Goal: Task Accomplishment & Management: Use online tool/utility

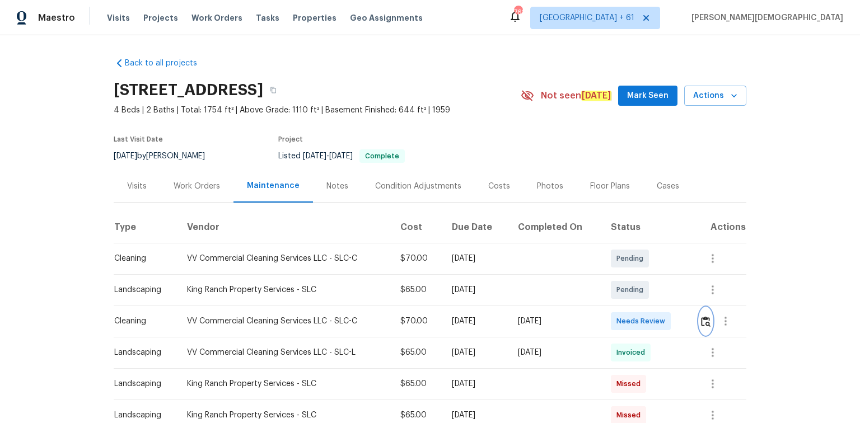
click at [707, 321] on button "button" at bounding box center [705, 321] width 13 height 27
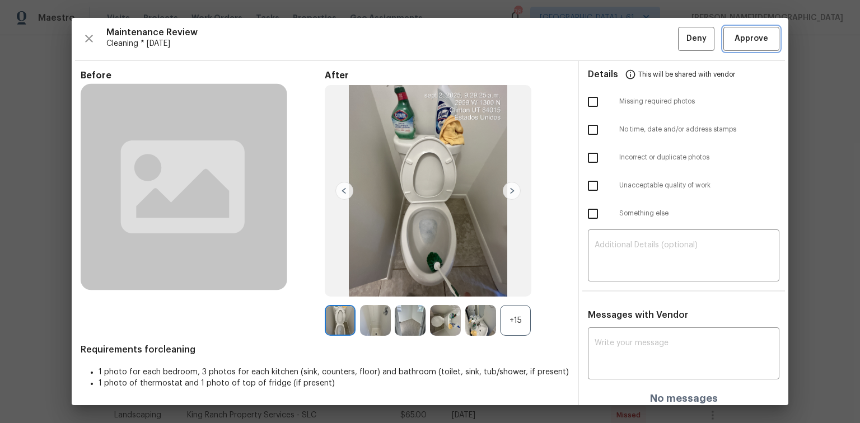
click at [734, 43] on span "Approve" at bounding box center [751, 39] width 38 height 14
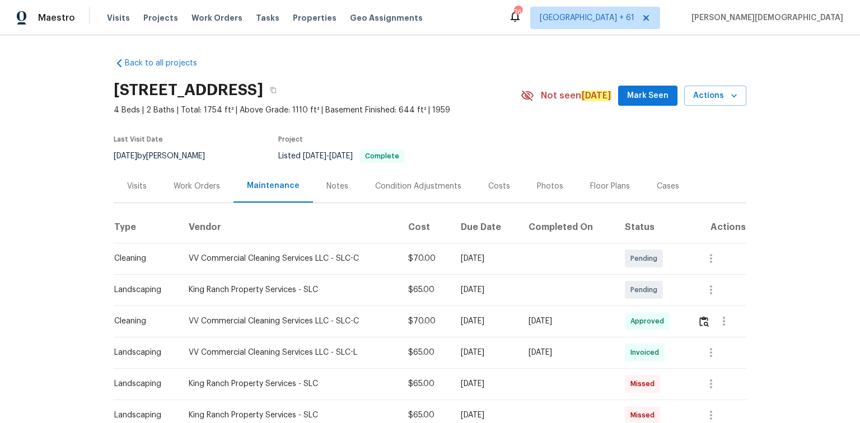
click at [694, 316] on td at bounding box center [718, 321] width 58 height 31
click at [696, 323] on td at bounding box center [718, 321] width 58 height 31
click at [702, 322] on button "button" at bounding box center [704, 321] width 13 height 27
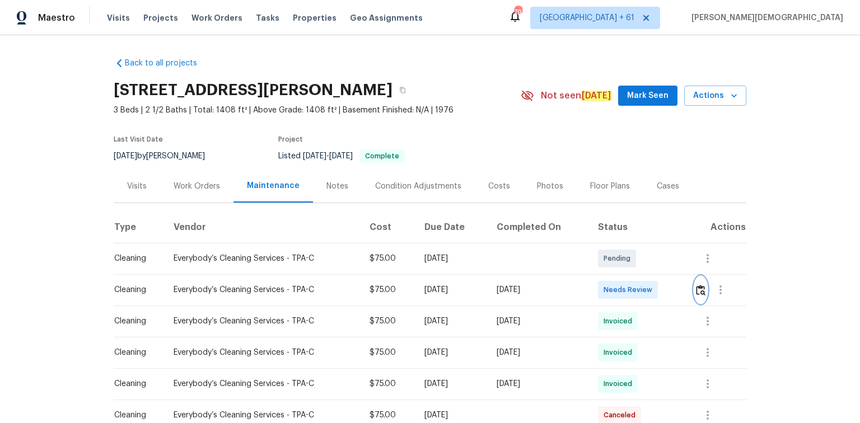
click at [611, 283] on img "button" at bounding box center [701, 290] width 10 height 11
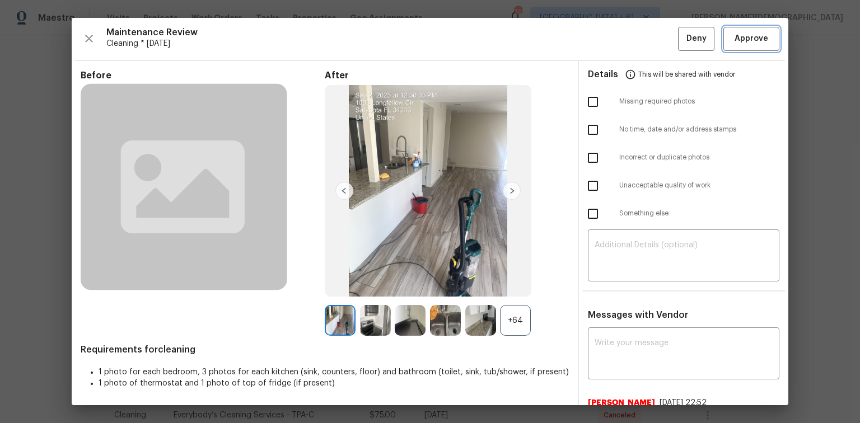
click at [611, 41] on span "Approve" at bounding box center [752, 39] width 34 height 14
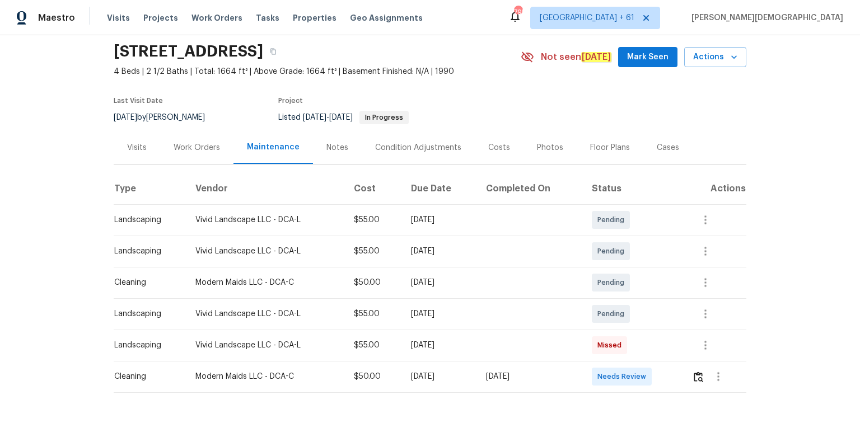
scroll to position [76, 0]
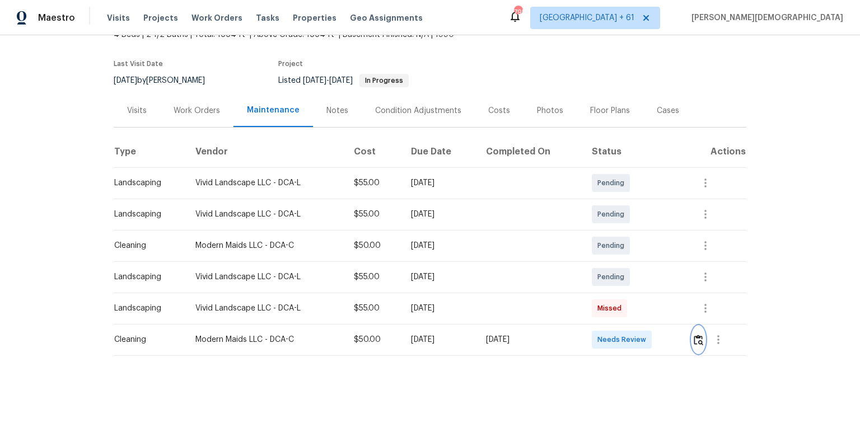
click at [611, 283] on img "button" at bounding box center [699, 340] width 10 height 11
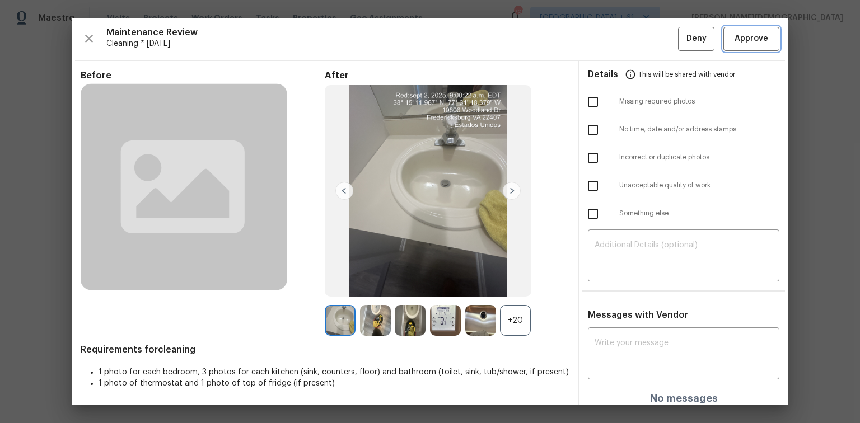
click at [611, 40] on span "Approve" at bounding box center [752, 39] width 34 height 14
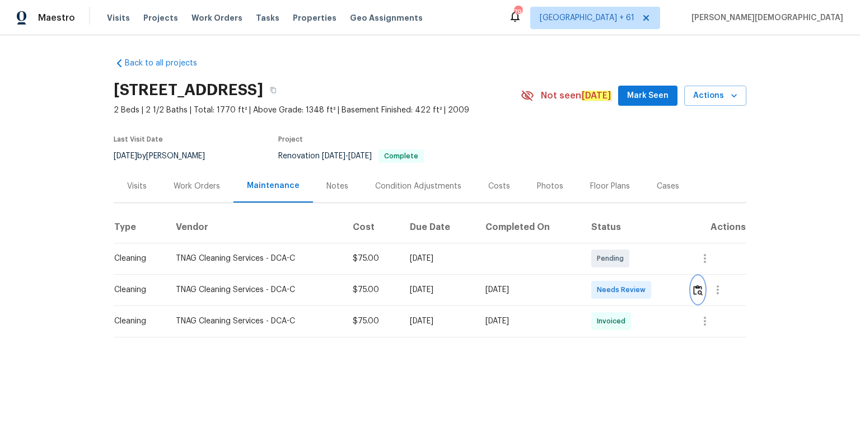
click at [611, 283] on button "button" at bounding box center [698, 290] width 13 height 27
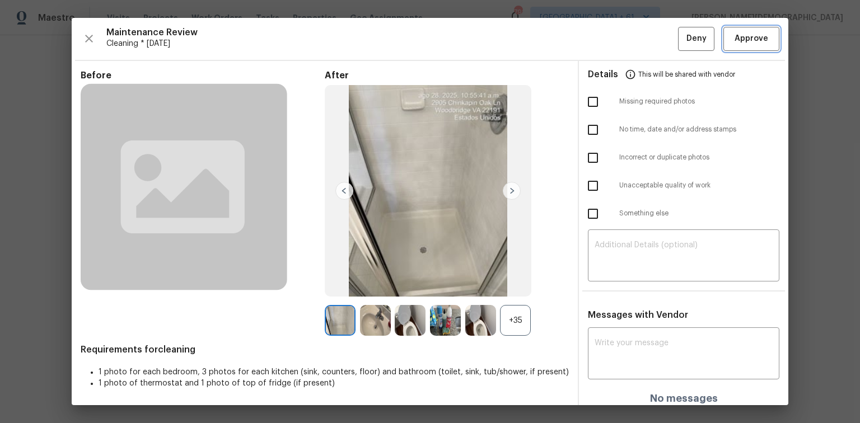
click at [611, 41] on span "Approve" at bounding box center [752, 39] width 34 height 14
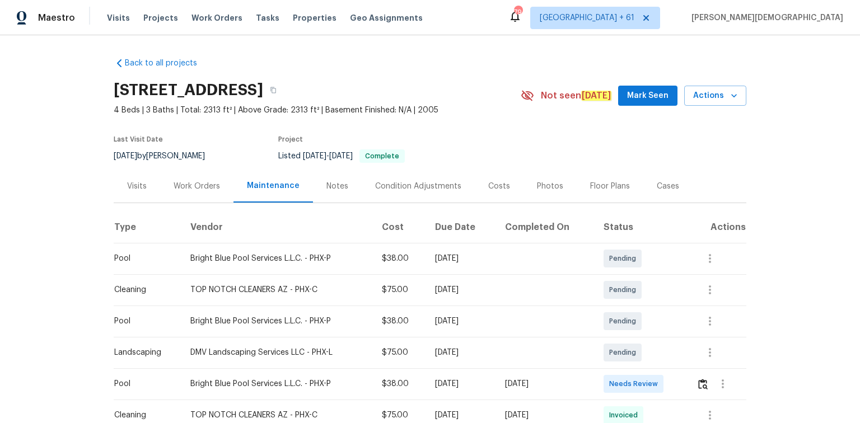
scroll to position [134, 0]
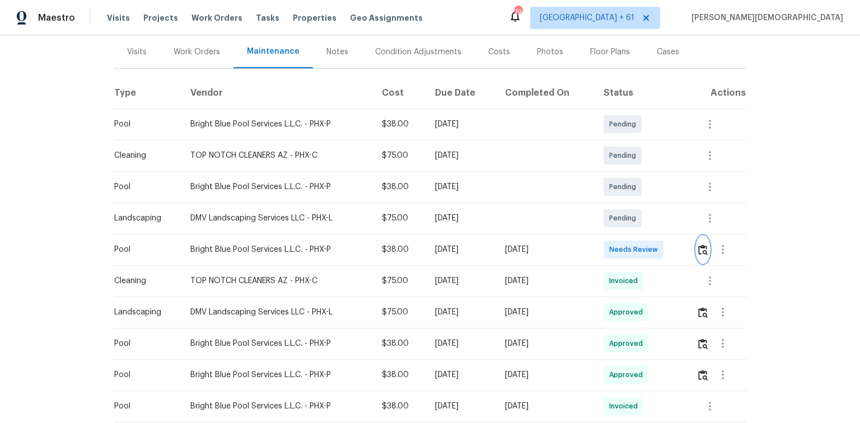
click at [463, 192] on button "button" at bounding box center [703, 249] width 13 height 27
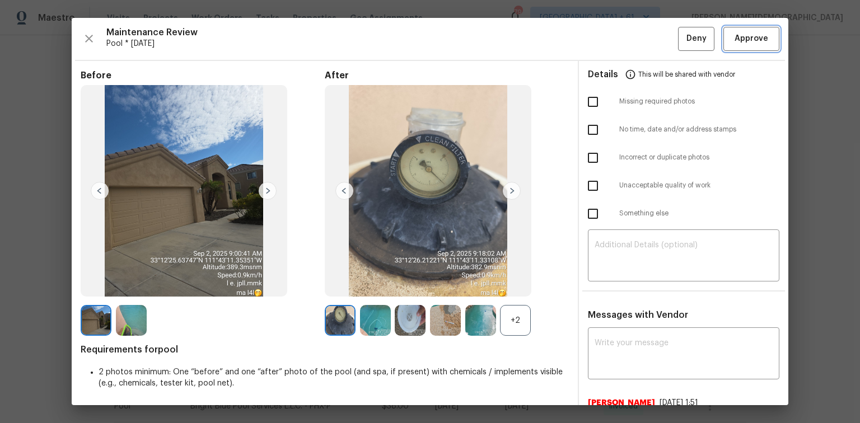
click at [463, 46] on button "Approve" at bounding box center [751, 39] width 56 height 24
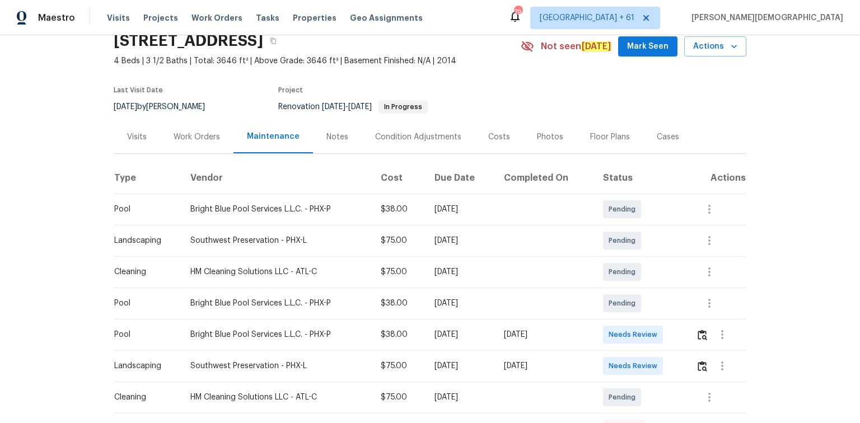
scroll to position [90, 0]
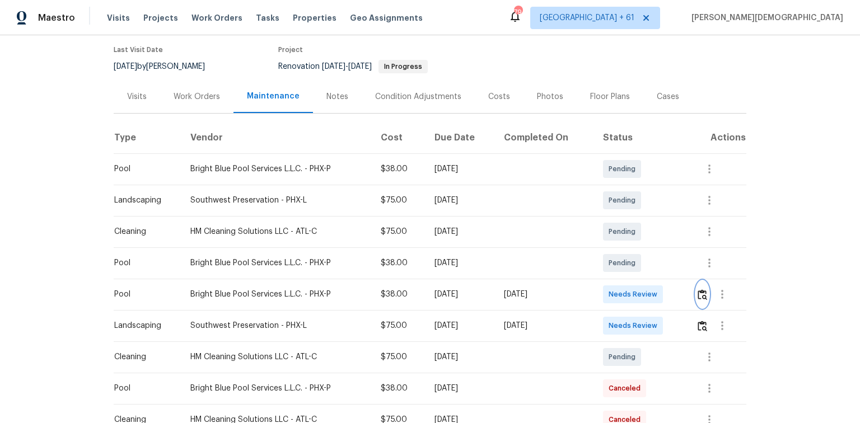
click at [611, 283] on button "button" at bounding box center [702, 294] width 13 height 27
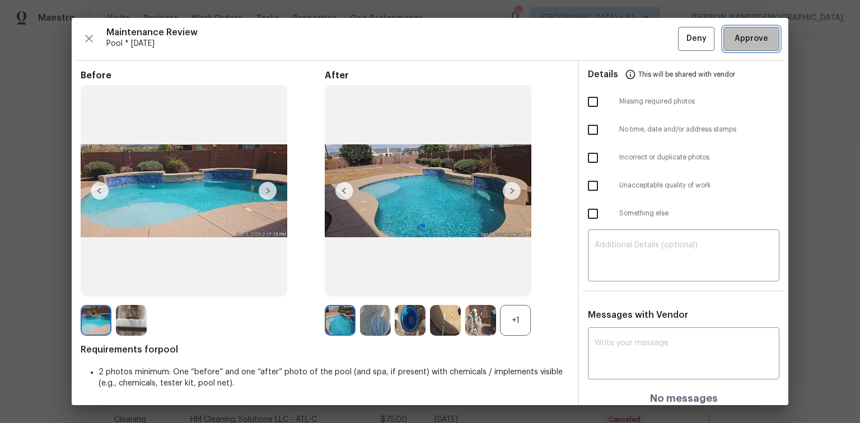
click at [611, 40] on span "Approve" at bounding box center [752, 39] width 34 height 14
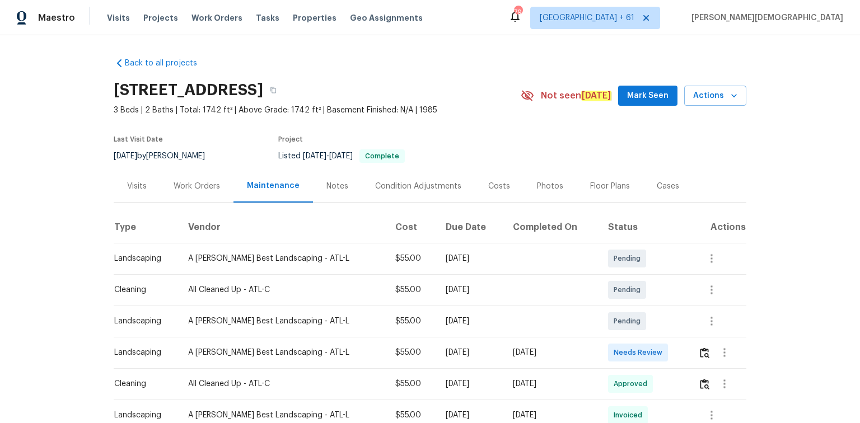
scroll to position [134, 0]
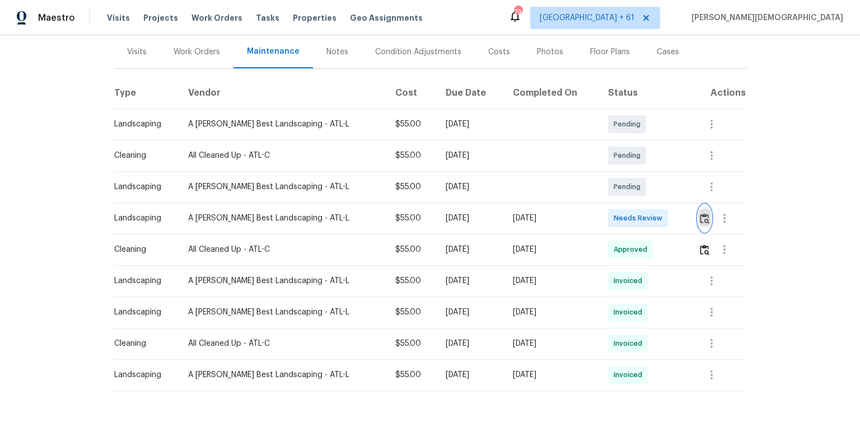
click at [611, 211] on button "button" at bounding box center [704, 218] width 13 height 27
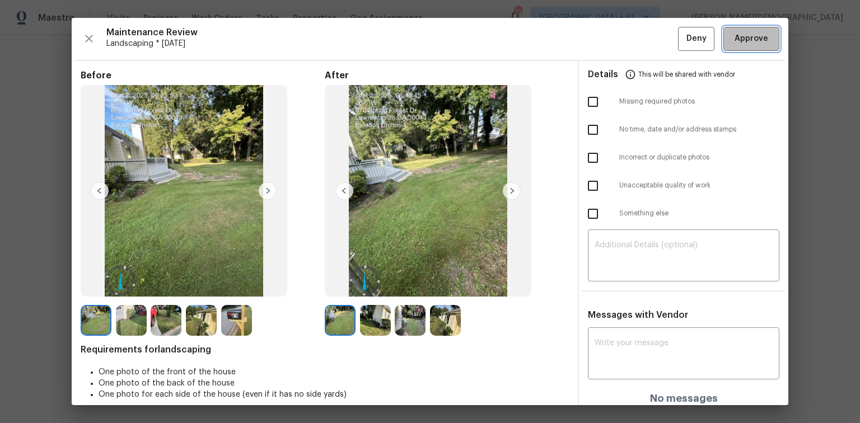
click at [611, 42] on span "Approve" at bounding box center [752, 39] width 34 height 14
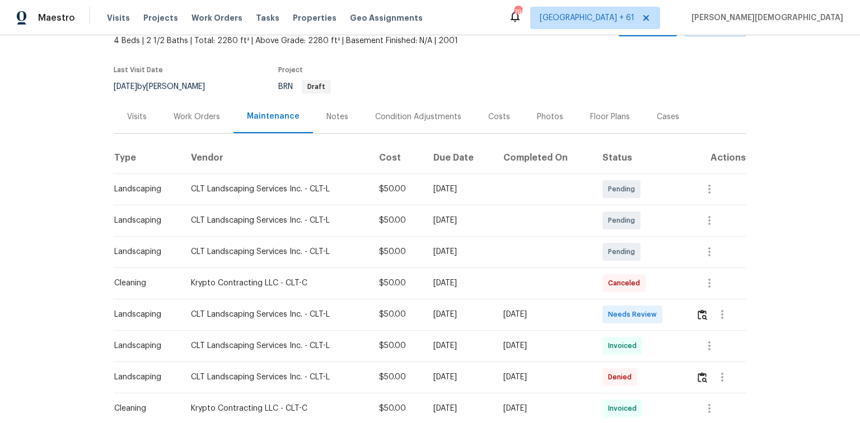
scroll to position [90, 0]
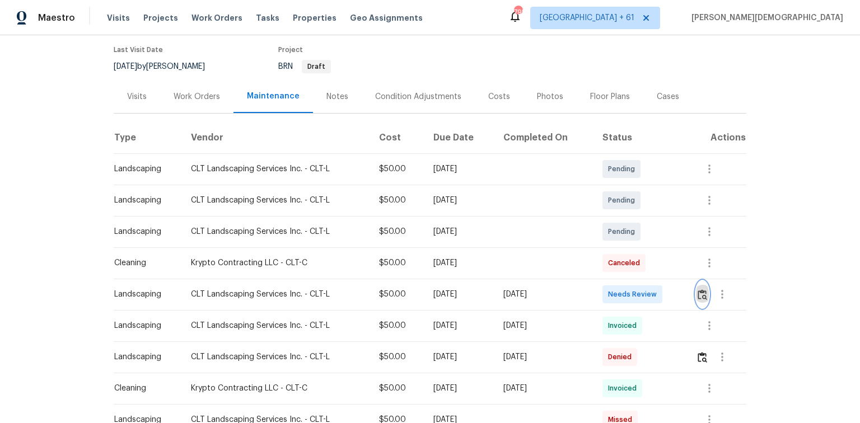
click at [611, 283] on img "button" at bounding box center [703, 294] width 10 height 11
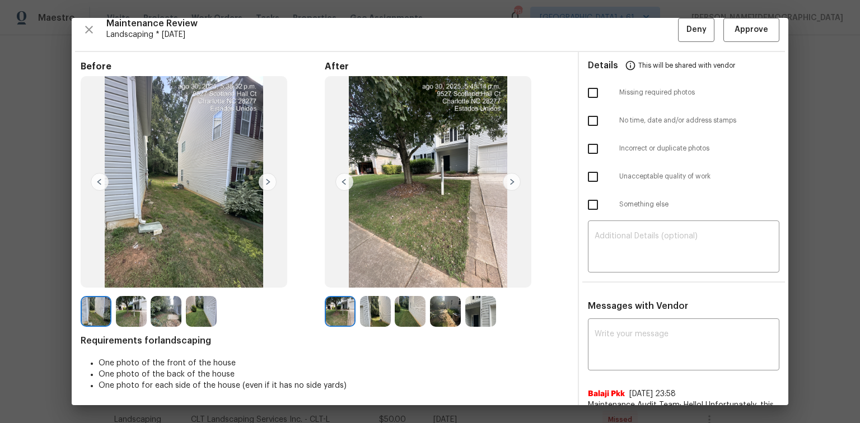
scroll to position [0, 0]
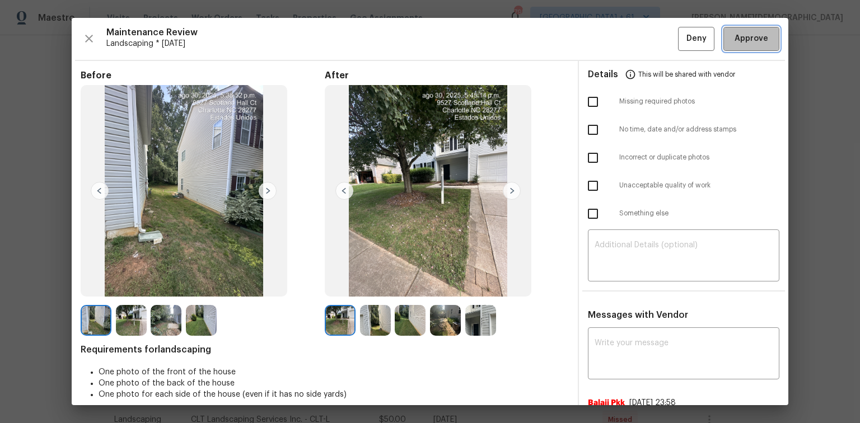
click at [611, 46] on button "Approve" at bounding box center [751, 39] width 56 height 24
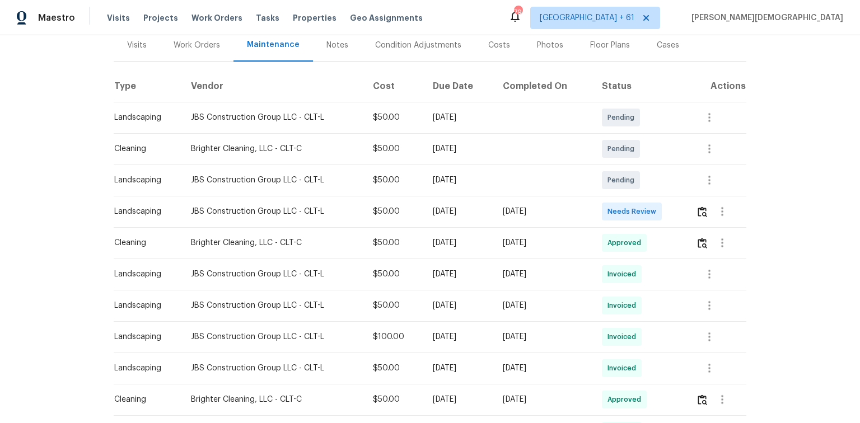
scroll to position [224, 0]
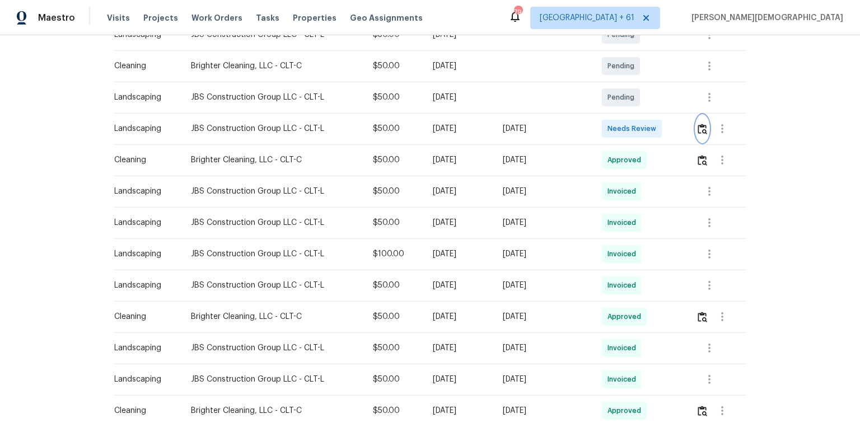
click at [611, 128] on img "button" at bounding box center [703, 129] width 10 height 11
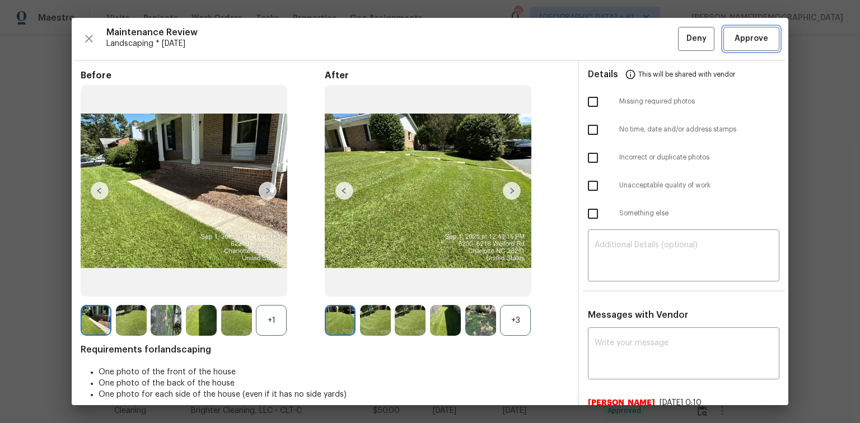
click at [611, 45] on button "Approve" at bounding box center [751, 39] width 56 height 24
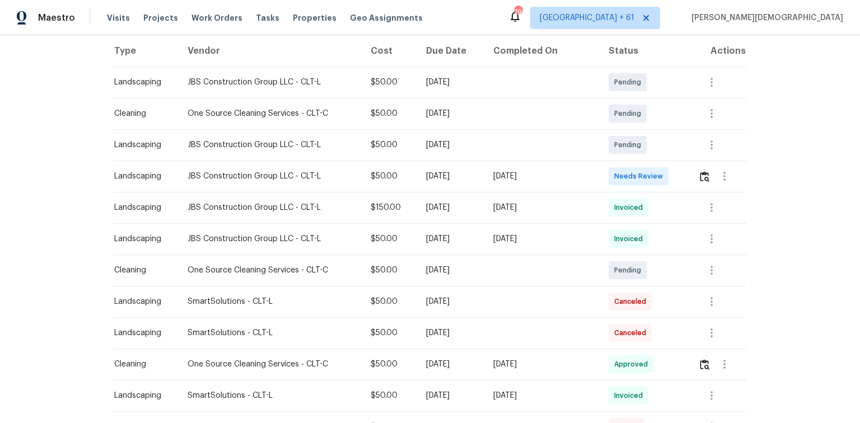
scroll to position [224, 0]
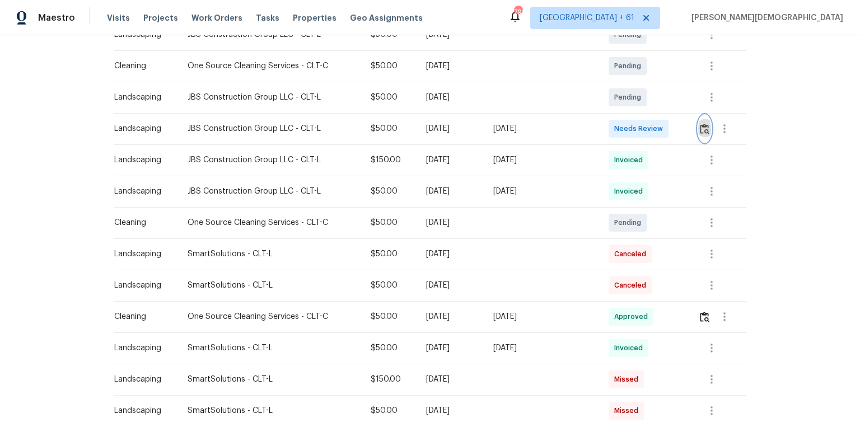
click at [611, 117] on button "button" at bounding box center [704, 128] width 13 height 27
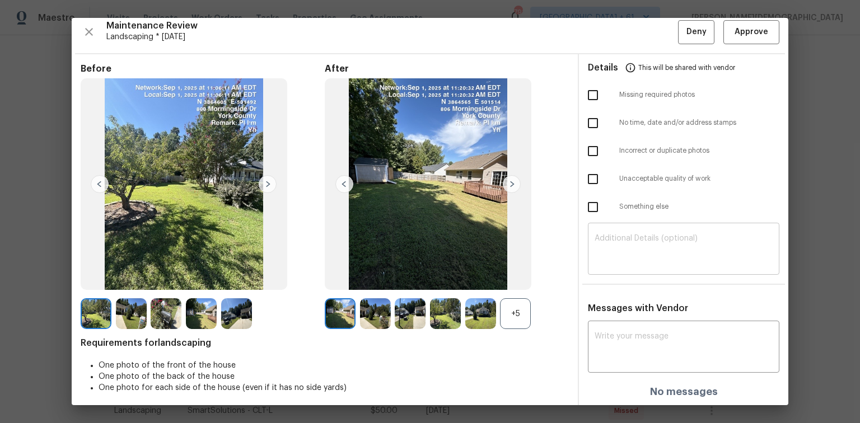
scroll to position [9, 0]
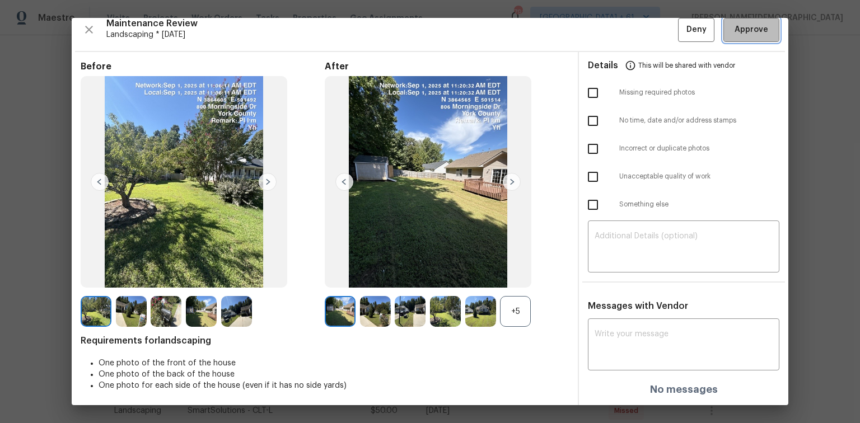
click at [611, 27] on span "Approve" at bounding box center [752, 30] width 34 height 14
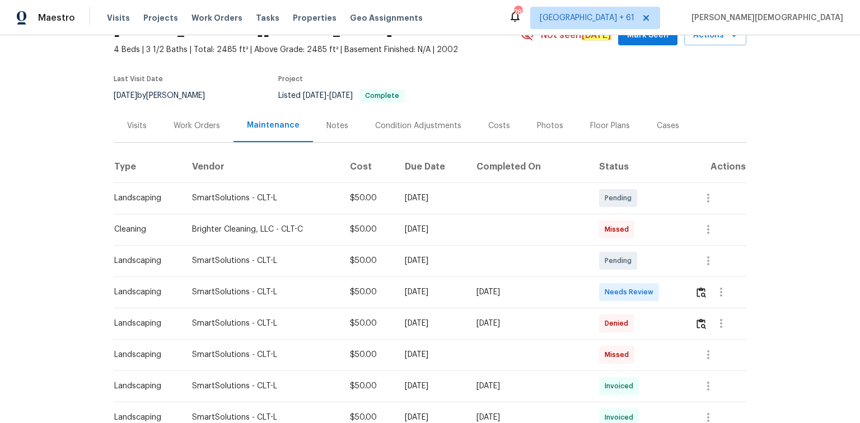
scroll to position [134, 0]
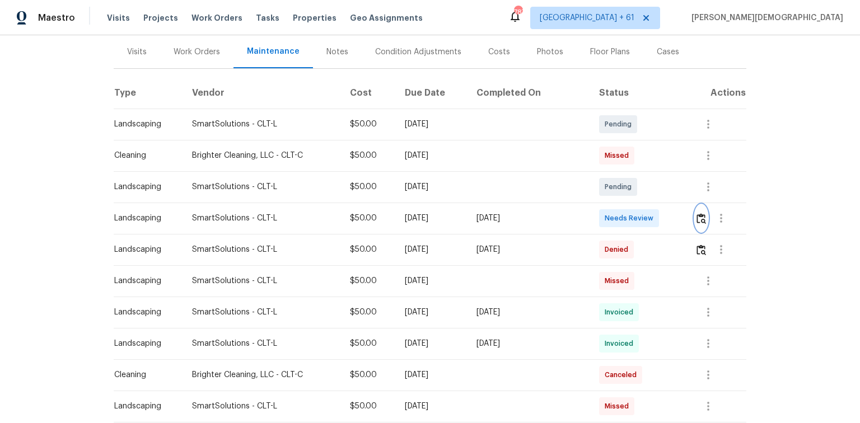
click at [611, 217] on img "button" at bounding box center [702, 218] width 10 height 11
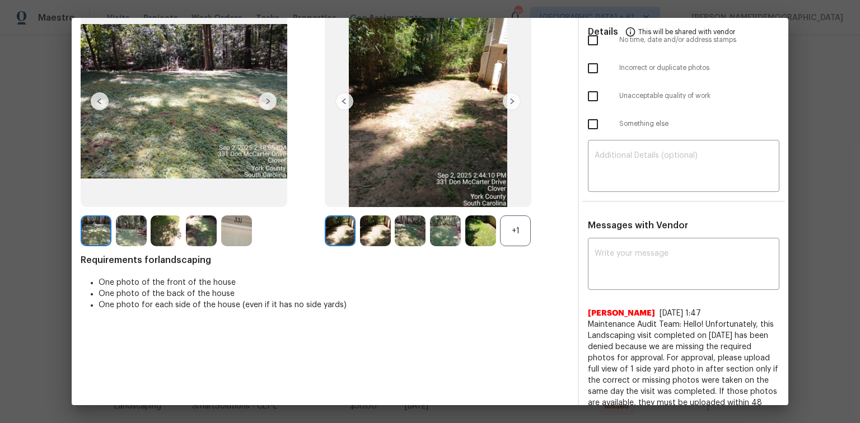
scroll to position [179, 0]
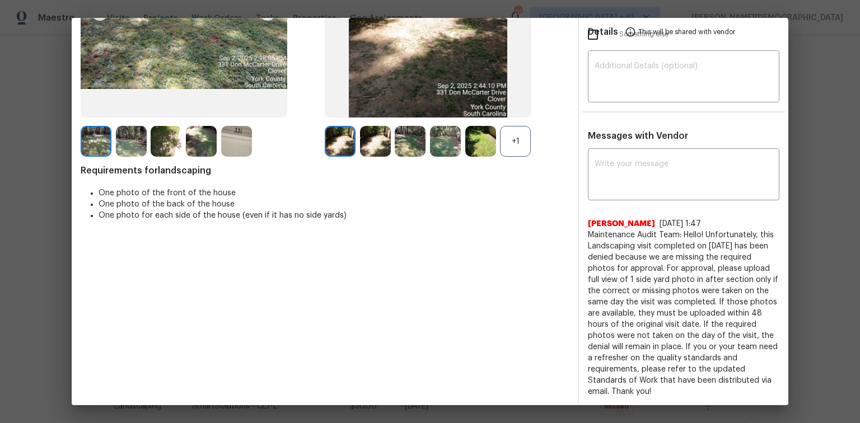
drag, startPoint x: 582, startPoint y: 219, endPoint x: 755, endPoint y: 381, distance: 236.1
click at [611, 283] on span "Maintenance Audit Team: Hello! Unfortunately, this Landscaping visit completed …" at bounding box center [684, 314] width 192 height 168
copy span "Maintenance Audit Team: Hello! Unfortunately, this Landscaping visit completed …"
click at [611, 173] on textarea at bounding box center [684, 175] width 178 height 31
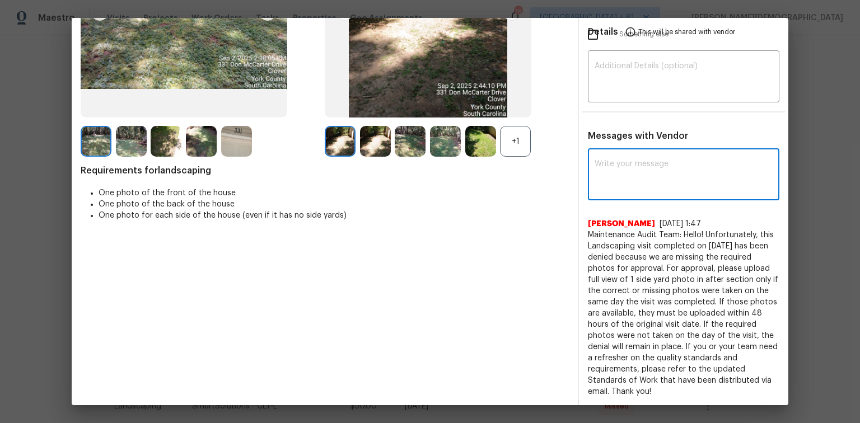
paste textarea "Maintenance Audit Team: Hello! Unfortunately, this Landscaping visit completed …"
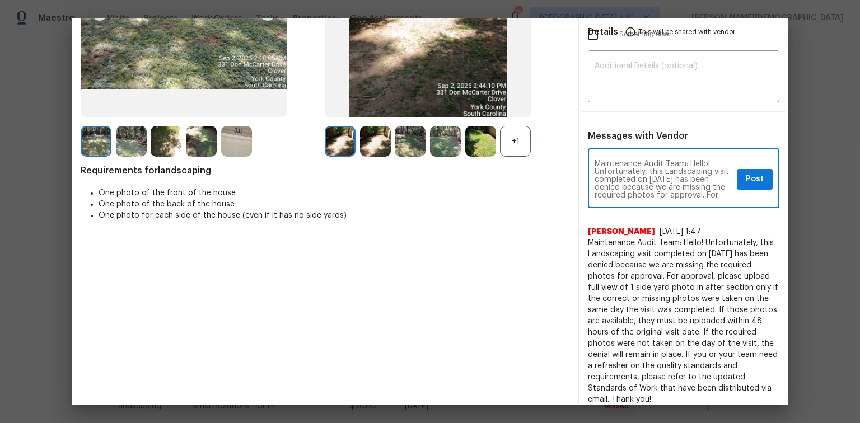
scroll to position [0, 0]
click at [611, 169] on textarea "Maintenance Audit Team: Hello! Unfortunately, this Landscaping visit completed …" at bounding box center [664, 179] width 138 height 39
click at [611, 172] on textarea "Maintenance Audit Team: Hello! Unfortunately, this Landscaping visit completed …" at bounding box center [664, 179] width 138 height 39
click at [611, 173] on textarea "Maintenance Audit Team: Hello! Unfortunately, this Landscaping visit completed …" at bounding box center [664, 179] width 138 height 39
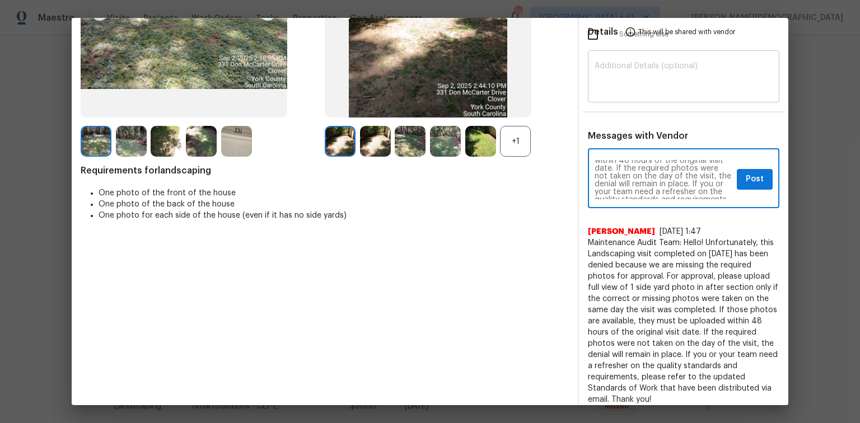
type textarea "Maintenance Audit Team: Hello! Unfortunately, this Landscaping visit completed …"
click at [611, 87] on div "​" at bounding box center [684, 77] width 192 height 49
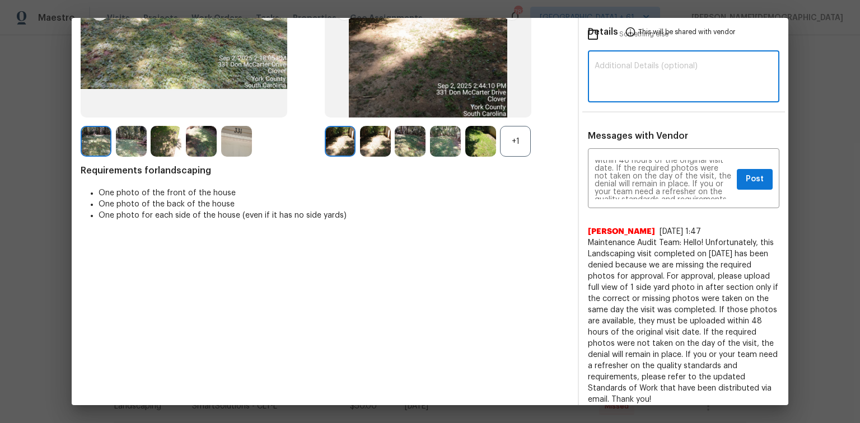
click at [611, 83] on textarea at bounding box center [684, 77] width 178 height 31
paste textarea "Maintenance Audit Team: Hello! Unfortunately, this Landscaping visit completed …"
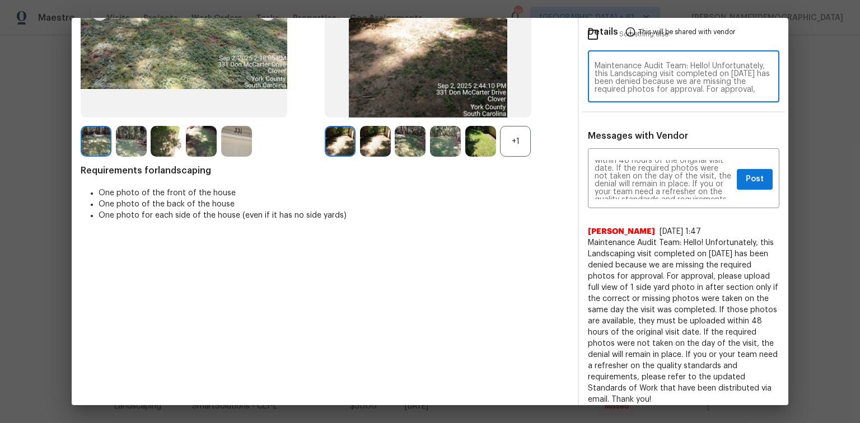
scroll to position [94, 0]
type textarea "Maintenance Audit Team: Hello! Unfortunately, this Landscaping visit completed …"
click at [611, 172] on span "Post" at bounding box center [755, 179] width 18 height 14
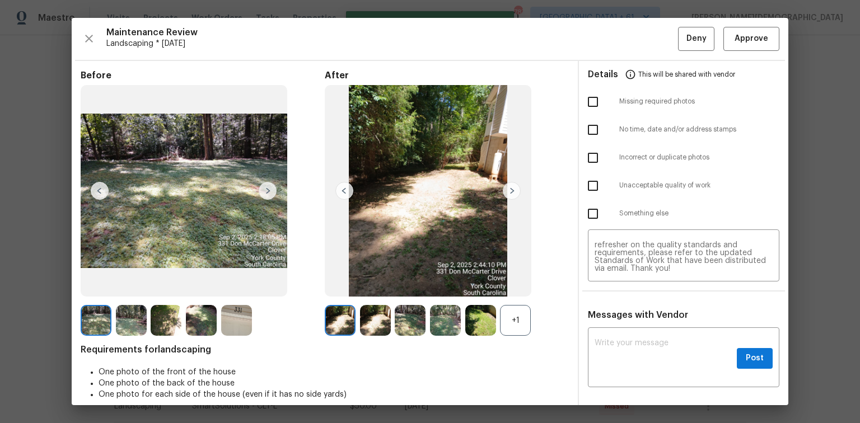
scroll to position [0, 0]
click at [594, 99] on input "checkbox" at bounding box center [593, 102] width 24 height 24
checkbox input "true"
click at [611, 43] on span "Deny" at bounding box center [696, 39] width 20 height 14
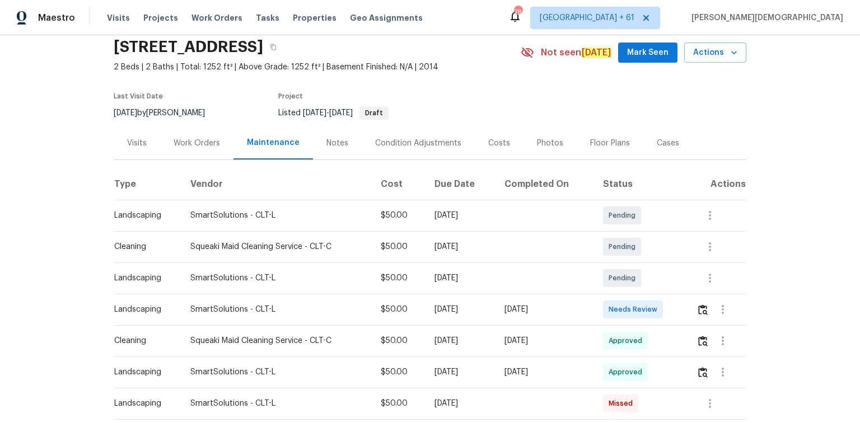
scroll to position [90, 0]
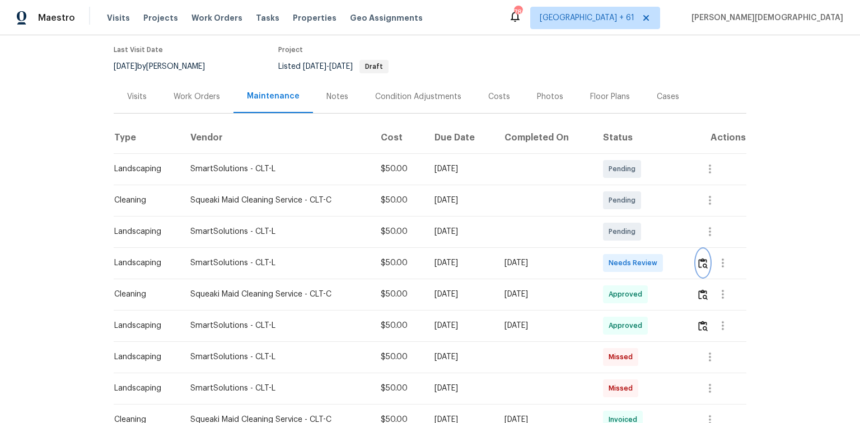
click at [611, 265] on button "button" at bounding box center [703, 263] width 13 height 27
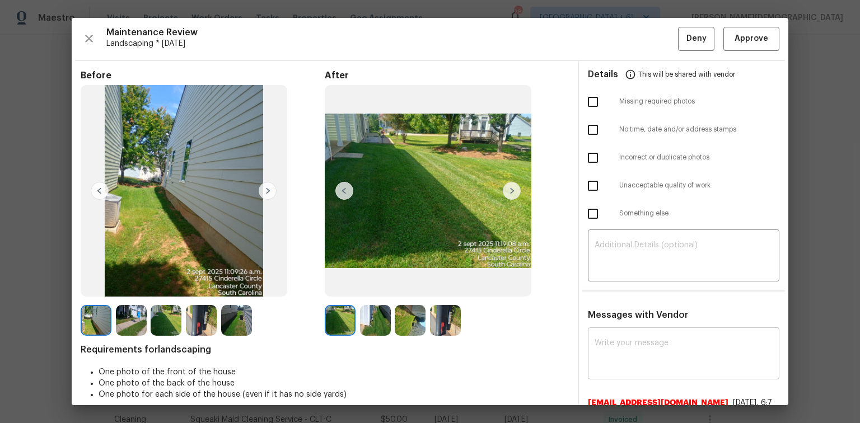
click at [611, 283] on textarea at bounding box center [684, 354] width 178 height 31
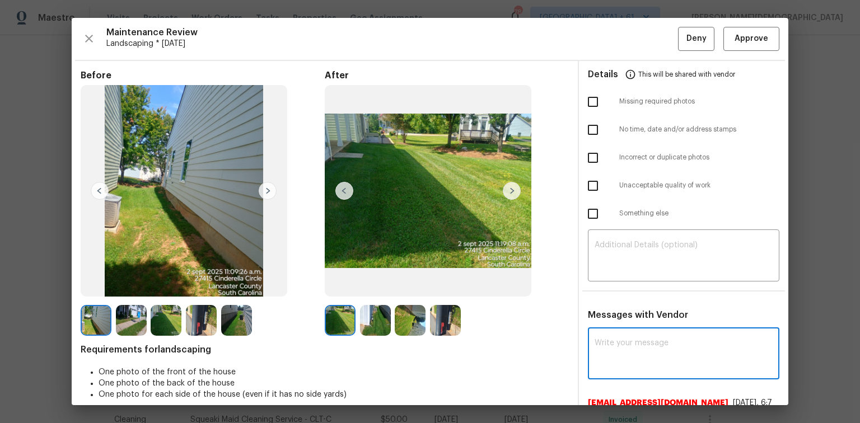
paste textarea "Maintenance Audit Team: Hello! Unfortunately, this Landscaping visit completed …"
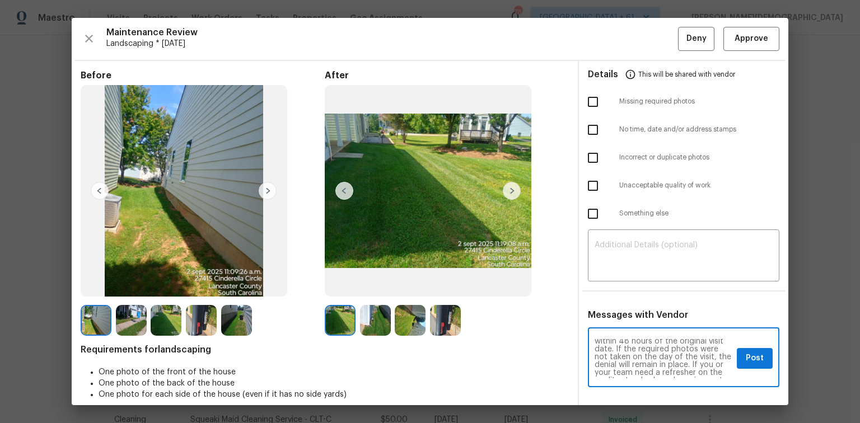
scroll to position [43, 0]
click at [611, 283] on textarea "Maintenance Audit Team: Hello! Unfortunately, this Landscaping visit completed …" at bounding box center [664, 358] width 138 height 39
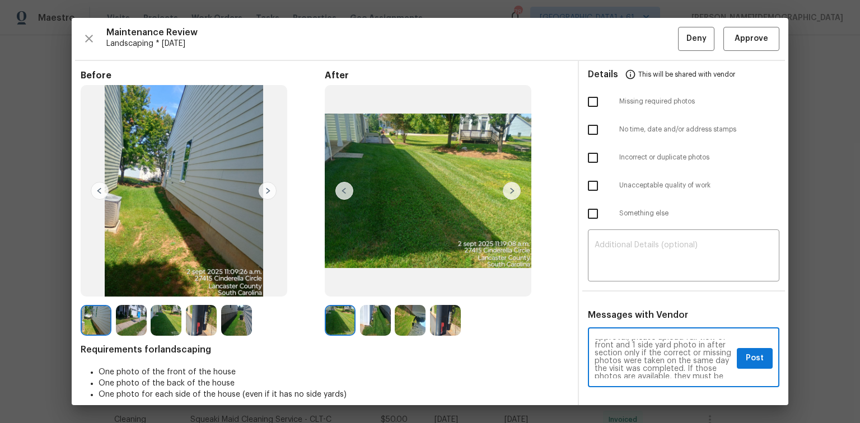
type textarea "Maintenance Audit Team: Hello! Unfortunately, this Landscaping visit completed …"
click at [611, 283] on textarea "Maintenance Audit Team: Hello! Unfortunately, this Landscaping visit completed …" at bounding box center [664, 358] width 138 height 39
click at [611, 260] on textarea at bounding box center [684, 256] width 178 height 31
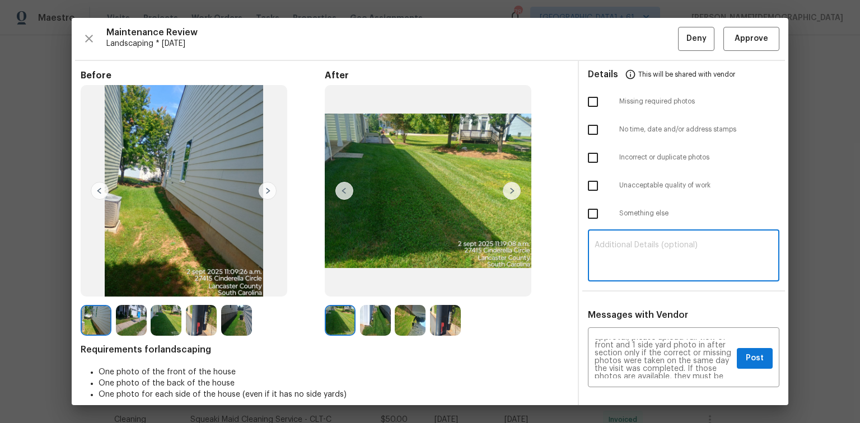
paste textarea "Maintenance Audit Team: Hello! Unfortunately, this Landscaping visit completed …"
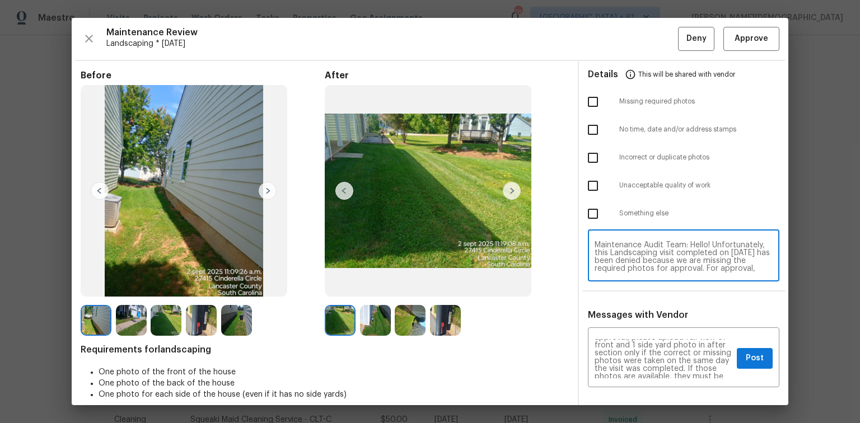
scroll to position [94, 0]
type textarea "Maintenance Audit Team: Hello! Unfortunately, this Landscaping visit completed …"
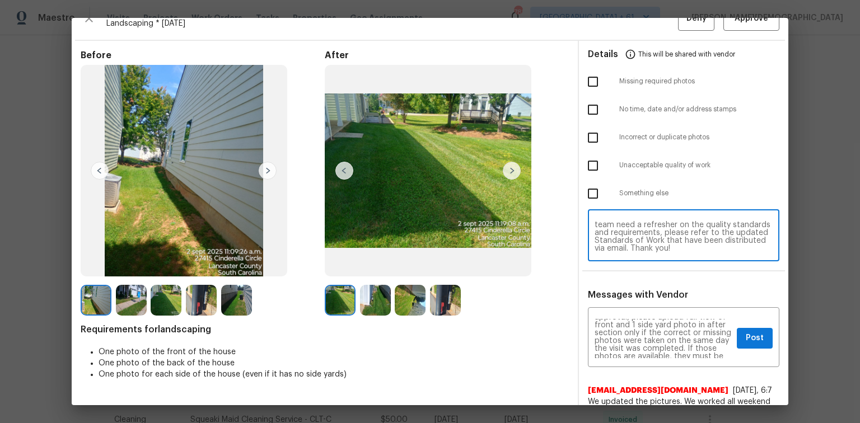
scroll to position [30, 0]
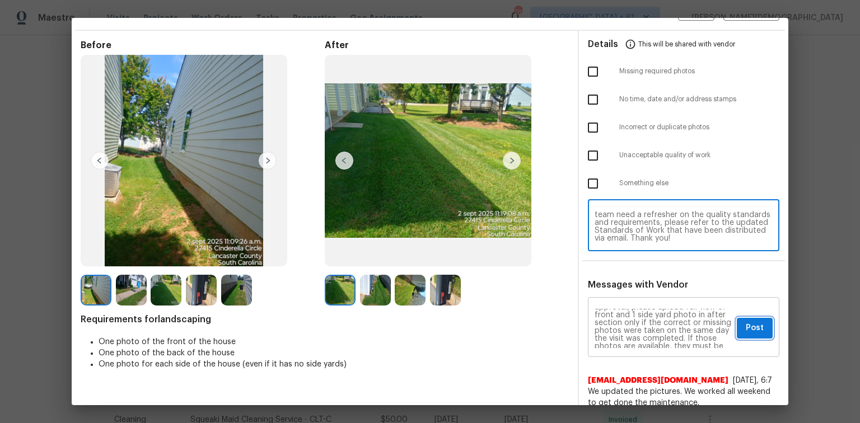
click at [611, 283] on span "Post" at bounding box center [755, 328] width 18 height 14
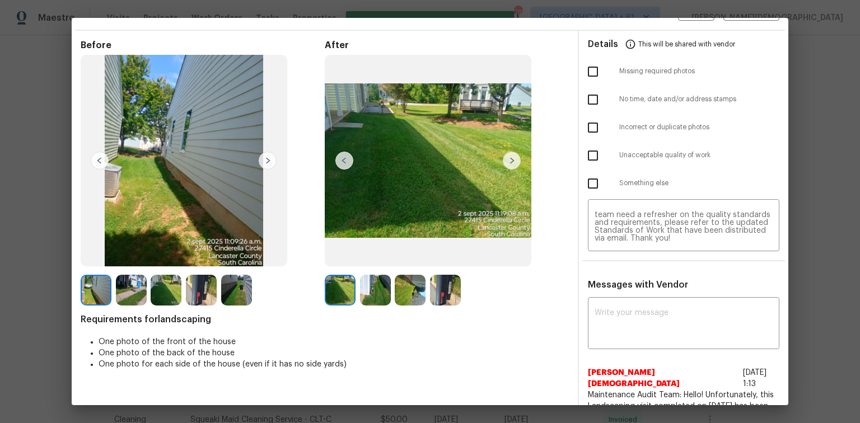
scroll to position [0, 0]
click at [591, 71] on input "checkbox" at bounding box center [593, 72] width 24 height 24
checkbox input "true"
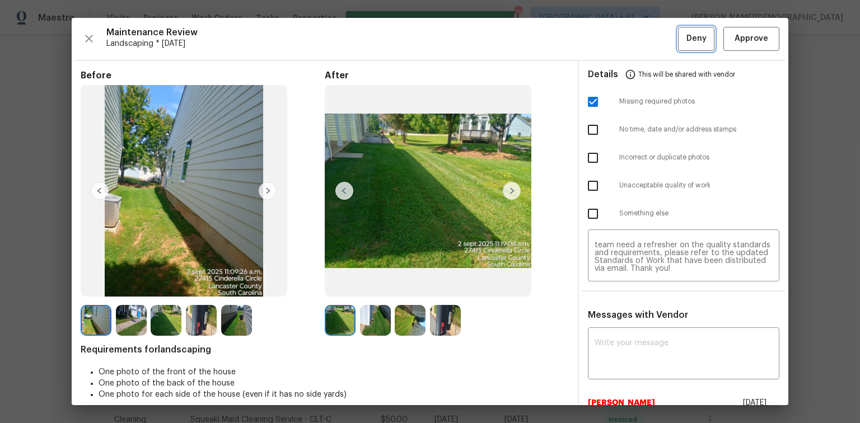
click at [611, 29] on button "Deny" at bounding box center [696, 39] width 36 height 24
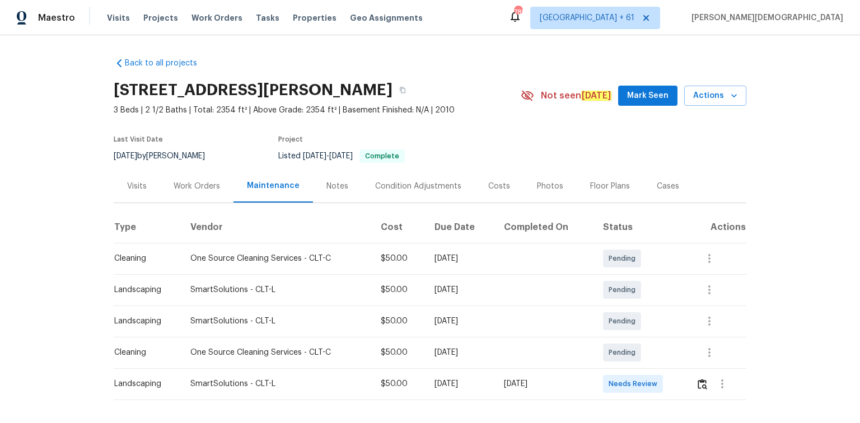
scroll to position [45, 0]
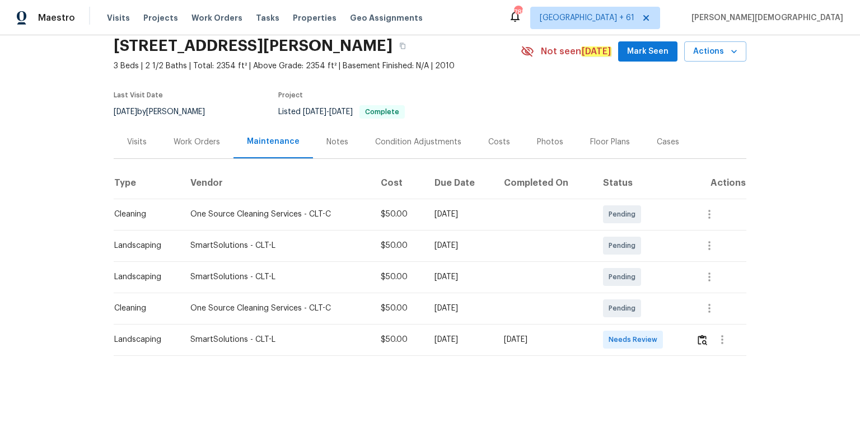
click at [611, 283] on td at bounding box center [716, 339] width 59 height 31
click at [611, 283] on img "button" at bounding box center [703, 340] width 10 height 11
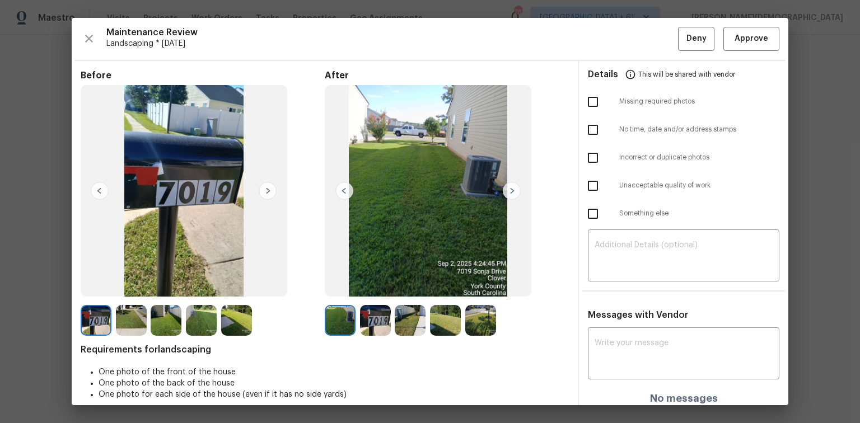
click at [611, 54] on div "Maintenance Review Landscaping * Tue, Sep 02 Deny Approve Before After Requirem…" at bounding box center [430, 211] width 717 height 387
click at [611, 43] on span "Approve" at bounding box center [752, 39] width 34 height 14
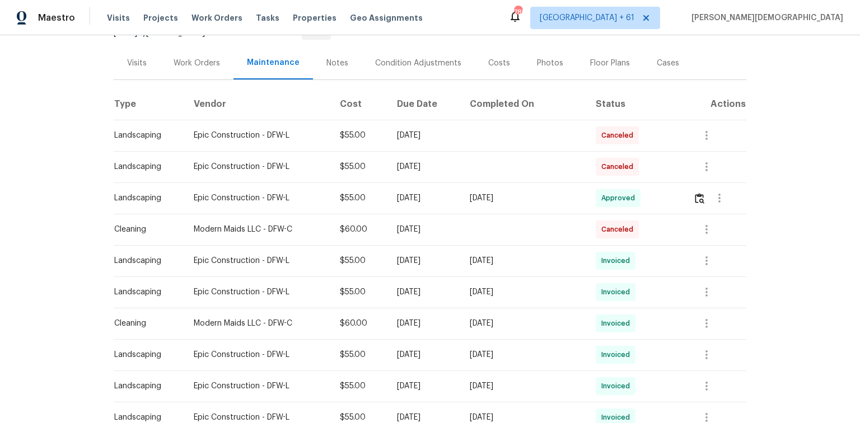
scroll to position [314, 0]
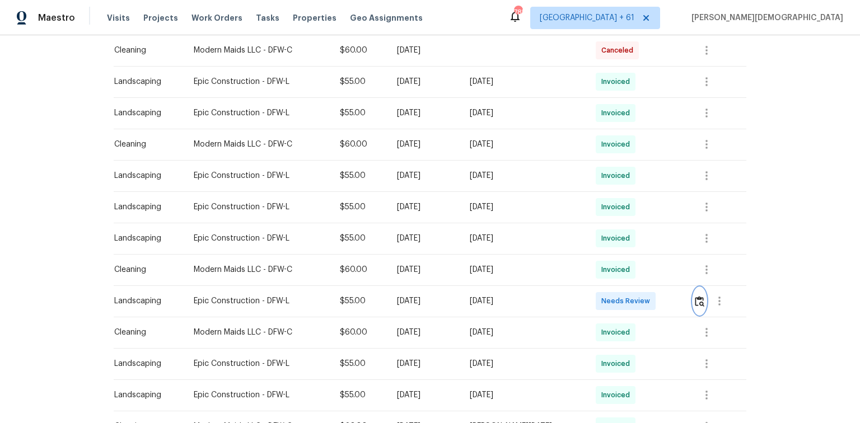
click at [611, 283] on button "button" at bounding box center [699, 301] width 13 height 27
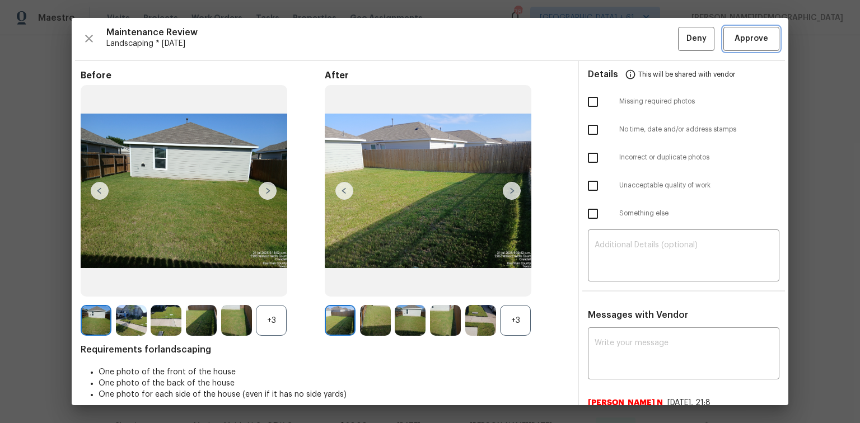
click at [611, 41] on span "Approve" at bounding box center [752, 39] width 34 height 14
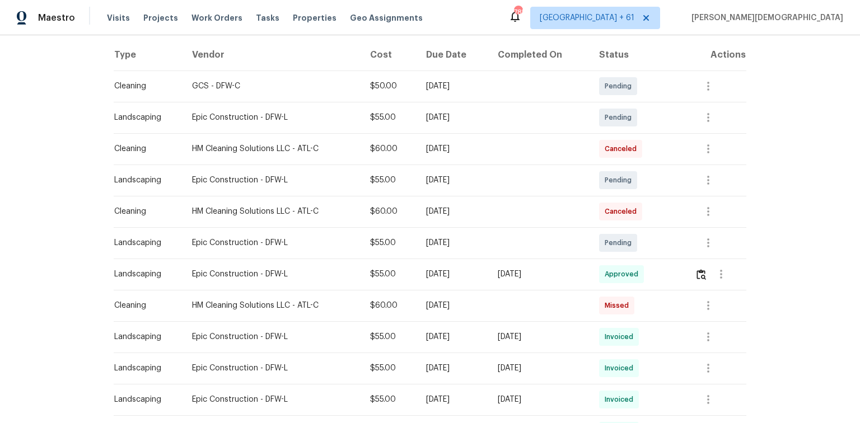
scroll to position [179, 0]
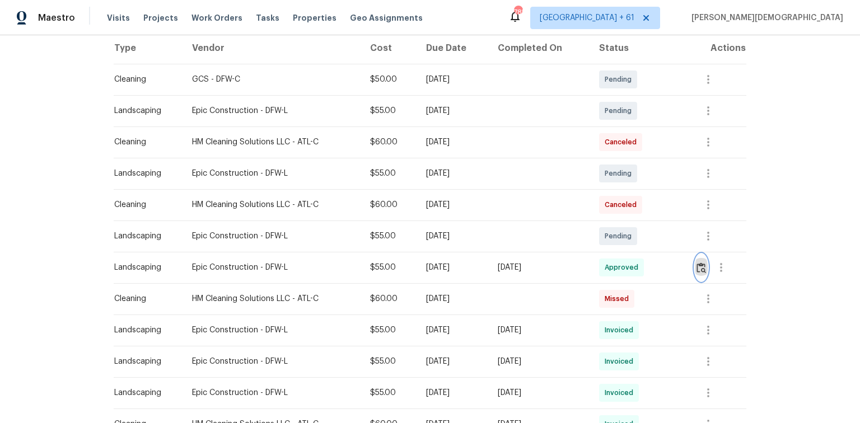
click at [611, 263] on img "button" at bounding box center [702, 268] width 10 height 11
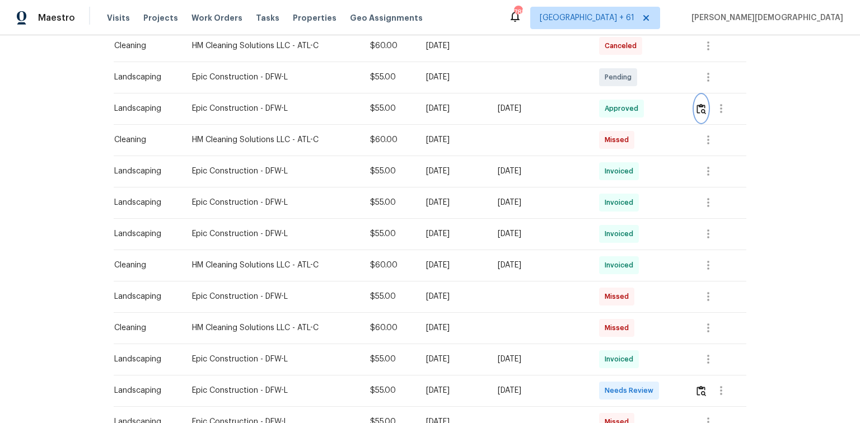
scroll to position [448, 0]
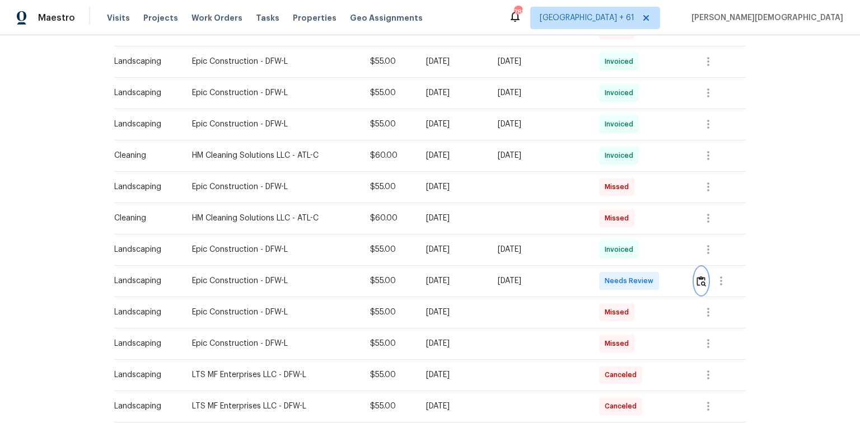
click at [611, 276] on img "button" at bounding box center [702, 281] width 10 height 11
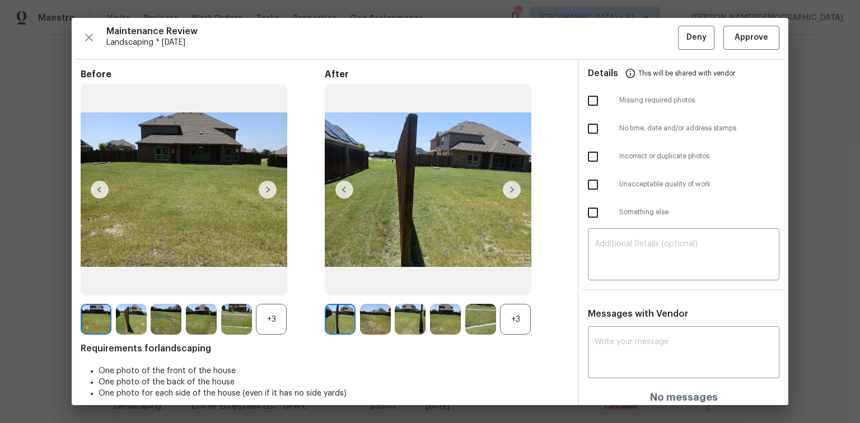
scroll to position [0, 0]
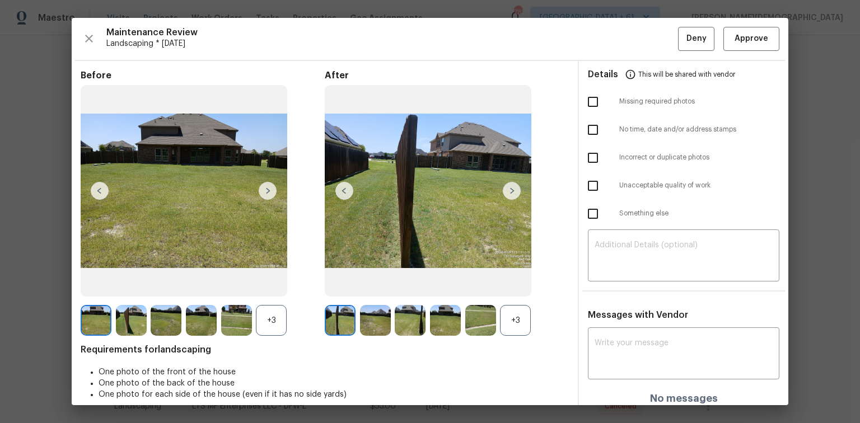
click at [611, 50] on div "Maintenance Review Landscaping * Mon, Jul 14 Deny Approve Before +3 After +3 Re…" at bounding box center [430, 211] width 717 height 387
click at [611, 43] on span "Approve" at bounding box center [752, 39] width 34 height 14
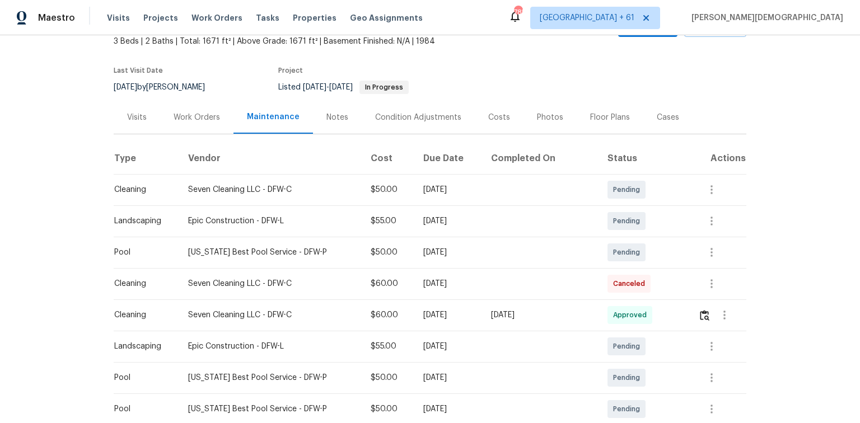
scroll to position [134, 0]
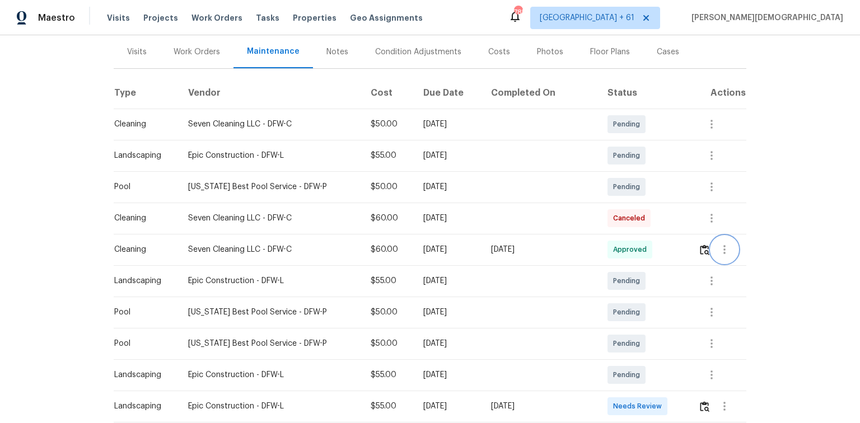
click at [611, 251] on button "button" at bounding box center [724, 249] width 27 height 27
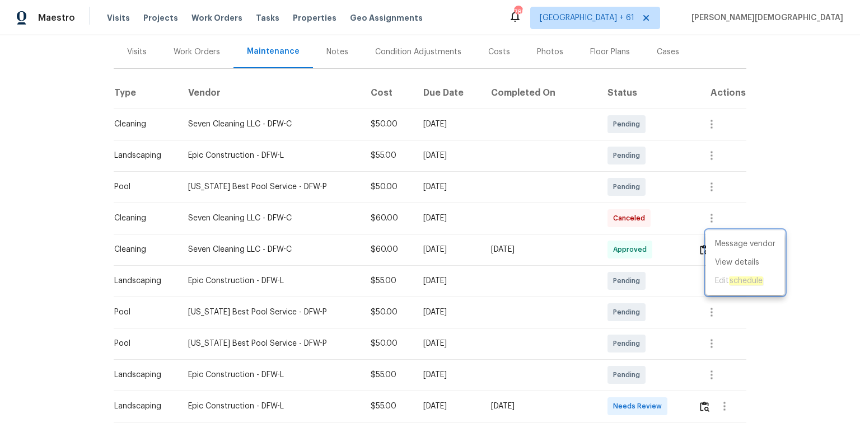
click at [611, 193] on div at bounding box center [430, 211] width 860 height 423
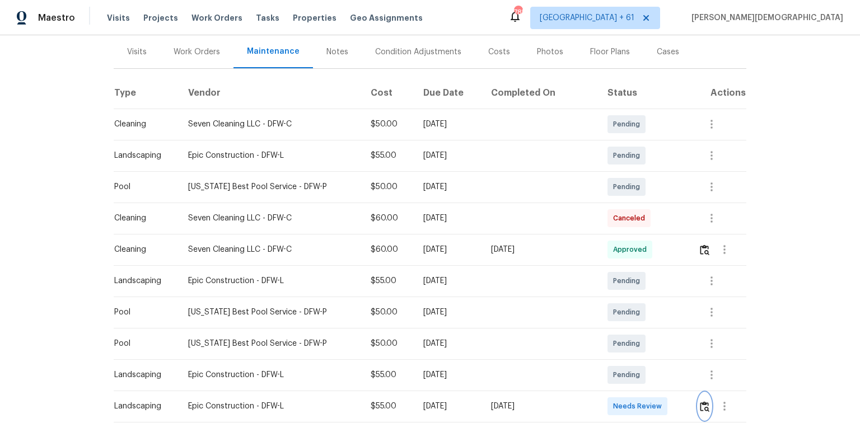
click at [611, 283] on img "button" at bounding box center [705, 406] width 10 height 11
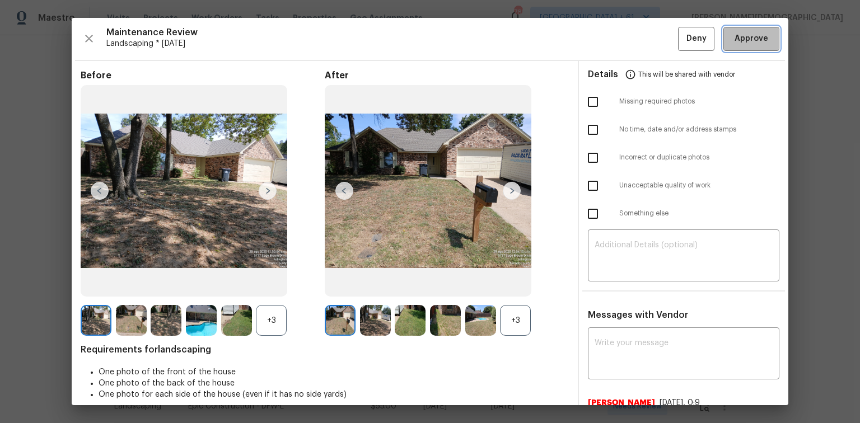
click at [611, 43] on span "Approve" at bounding box center [752, 39] width 34 height 14
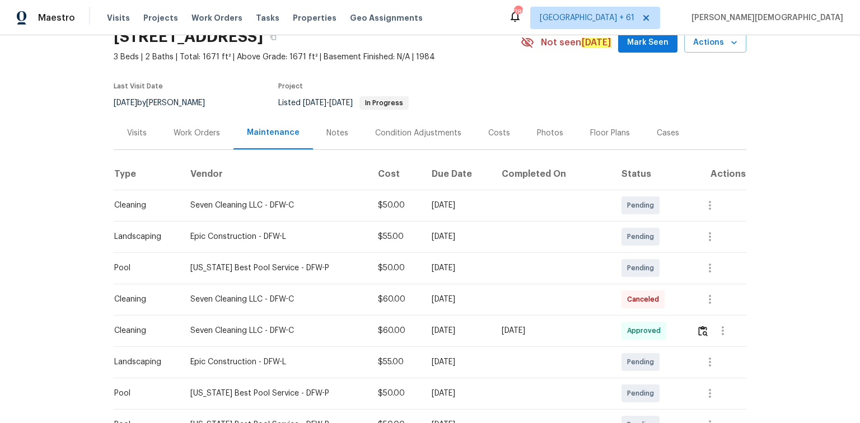
scroll to position [0, 0]
